Goal: Feedback & Contribution: Contribute content

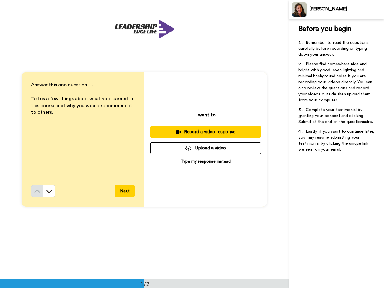
click at [336, 10] on div "[PERSON_NAME]" at bounding box center [346, 9] width 74 height 6
click at [336, 90] on span "Please find somewhere nice and bright with good, even lighting and minimal back…" at bounding box center [335, 82] width 75 height 40
click at [144, 139] on div "I want to Record a video response Upload a video Type my response instead" at bounding box center [205, 139] width 123 height 135
click at [81, 133] on div "Answer this one question…. ﻿ Tell us a few things about what you learned in thi…" at bounding box center [82, 133] width 103 height 103
click at [48, 191] on icon at bounding box center [49, 191] width 6 height 6
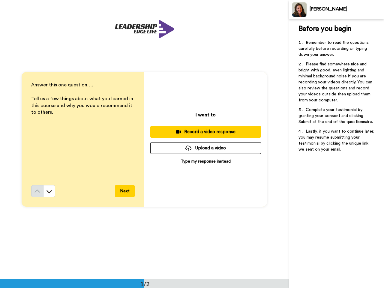
click at [124, 191] on div "Answer this one question…. ﻿ Tell us a few things about what you learned in thi…" at bounding box center [144, 139] width 289 height 279
click at [204, 132] on div "Answer this one question…. ﻿ Tell us a few things about what you learned in thi…" at bounding box center [144, 139] width 289 height 279
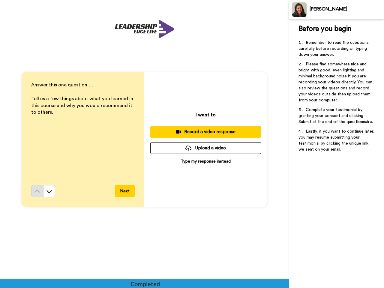
scroll to position [199, 0]
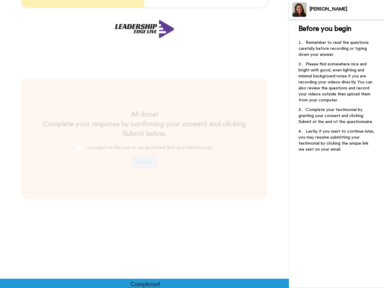
click at [204, 148] on span "I consent to the use of my provided files and testimonial." at bounding box center [149, 147] width 127 height 5
click at [204, 161] on div "All done! Complete your response by confirming your consent and clicking Submit…" at bounding box center [144, 139] width 221 height 59
